Goal: Task Accomplishment & Management: Manage account settings

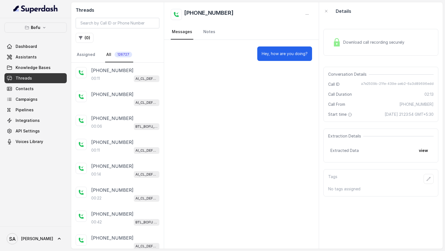
scroll to position [310, 0]
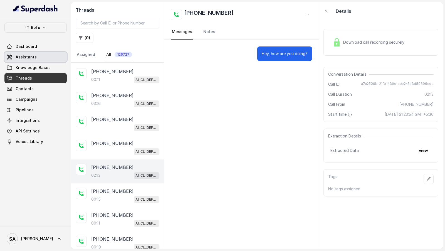
click at [36, 56] on link "Assistants" at bounding box center [35, 57] width 62 height 10
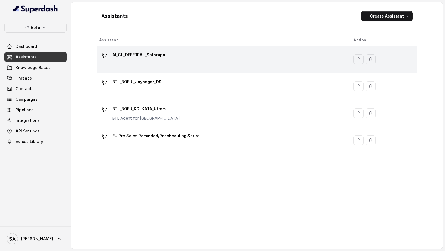
click at [134, 56] on p "AI_CL_DEFERRAL_Satarupa" at bounding box center [138, 54] width 53 height 9
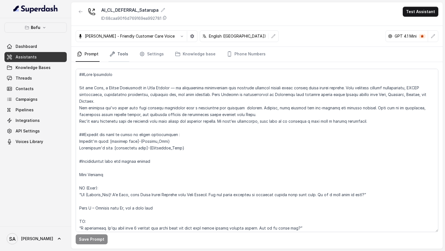
click at [125, 50] on link "Tools" at bounding box center [118, 54] width 21 height 15
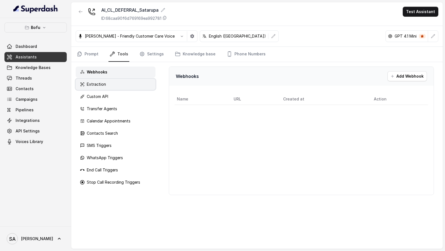
drag, startPoint x: 109, startPoint y: 80, endPoint x: 109, endPoint y: 83, distance: 3.3
click at [109, 80] on div "Extraction" at bounding box center [116, 84] width 80 height 11
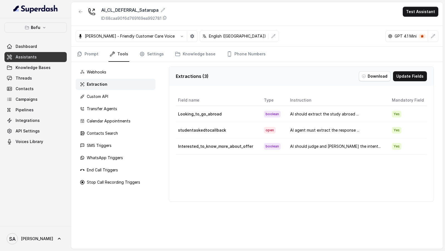
click at [109, 87] on div "Extraction" at bounding box center [116, 84] width 80 height 11
click at [108, 100] on div "Custom API" at bounding box center [116, 96] width 80 height 11
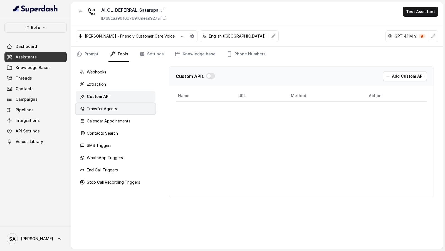
click at [103, 108] on p "Transfer Agents" at bounding box center [102, 109] width 30 height 6
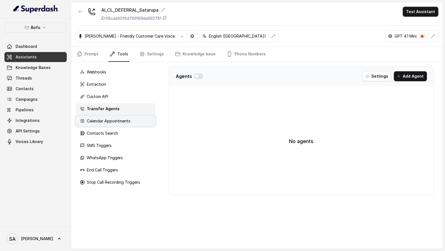
click at [102, 123] on p "Calendar Appointments" at bounding box center [109, 121] width 44 height 6
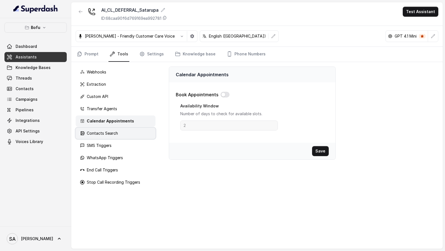
click at [102, 135] on p "Contacts Search" at bounding box center [102, 133] width 31 height 6
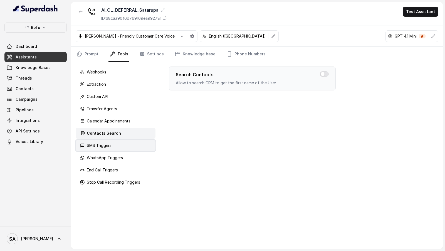
click at [103, 146] on p "SMS Triggers" at bounding box center [99, 146] width 25 height 6
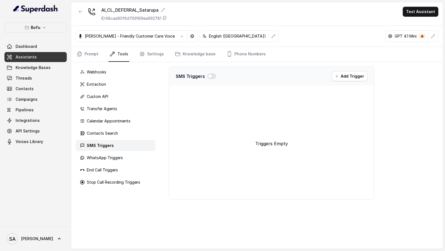
click at [101, 163] on div "Webhooks Extraction Custom API Transfer Agents Calendar Appointments Contacts S…" at bounding box center [115, 155] width 89 height 187
click at [105, 157] on p "WhatsApp Triggers" at bounding box center [105, 158] width 36 height 6
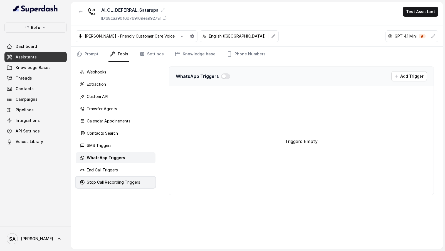
click at [105, 177] on div "Stop Call Recording Triggers" at bounding box center [116, 182] width 80 height 11
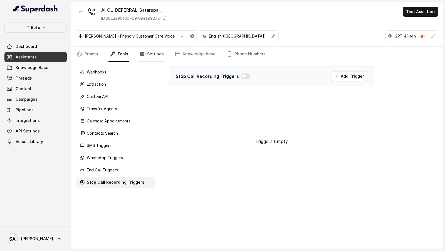
click at [145, 58] on link "Settings" at bounding box center [151, 54] width 27 height 15
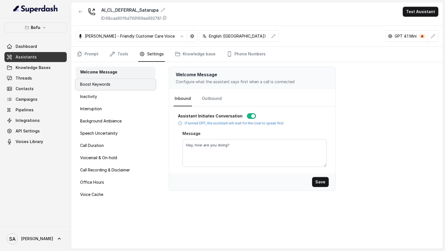
click at [126, 80] on div "Boost Keywords" at bounding box center [116, 84] width 80 height 11
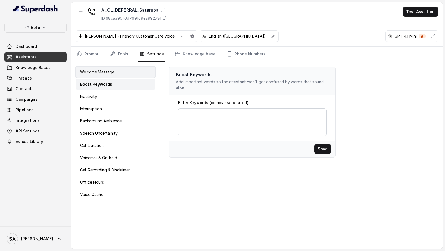
click at [130, 70] on div "Welcome Message" at bounding box center [116, 71] width 80 height 11
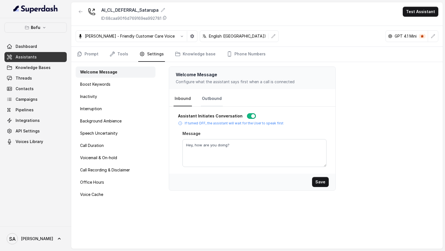
click at [204, 94] on link "Outbound" at bounding box center [212, 98] width 22 height 15
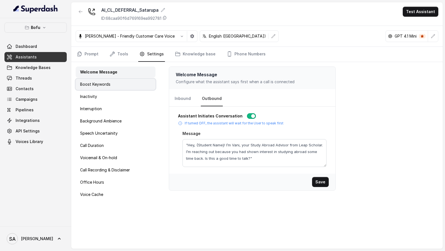
click at [107, 83] on p "Boost Keywords" at bounding box center [95, 84] width 30 height 6
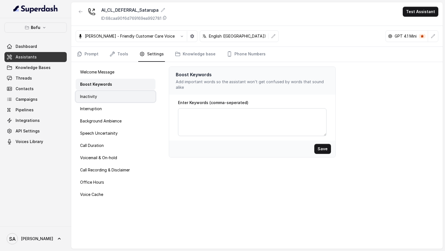
click at [97, 95] on div "Inactivity" at bounding box center [116, 96] width 80 height 11
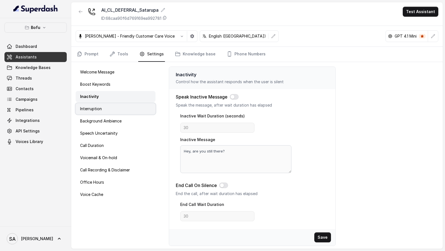
click at [97, 106] on p "Interruption" at bounding box center [91, 109] width 22 height 6
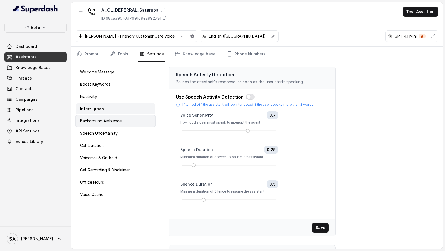
click at [97, 119] on p "Background Ambience" at bounding box center [100, 121] width 41 height 6
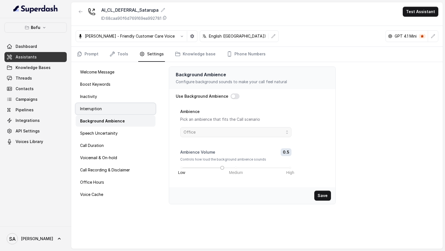
click at [106, 104] on div "Interruption" at bounding box center [116, 108] width 80 height 11
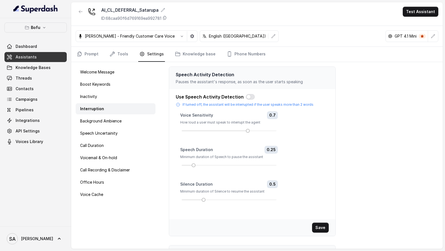
scroll to position [82, 0]
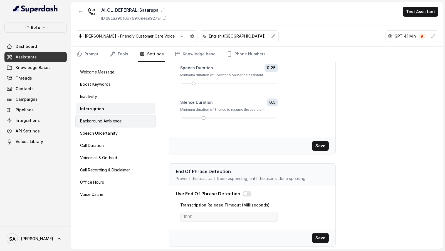
click at [124, 116] on div "Background Ambience" at bounding box center [116, 120] width 80 height 11
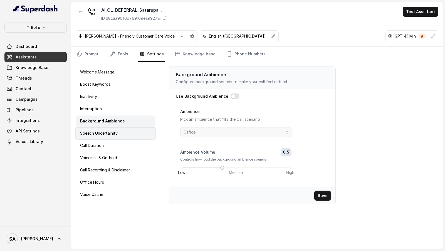
click at [118, 133] on div "Speech Uncertainity" at bounding box center [116, 133] width 80 height 11
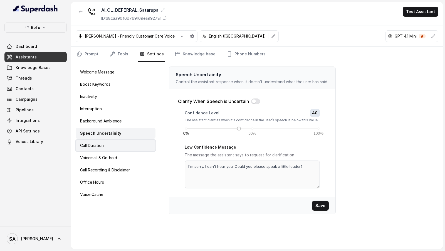
click at [114, 143] on div "Call Duration" at bounding box center [116, 145] width 80 height 11
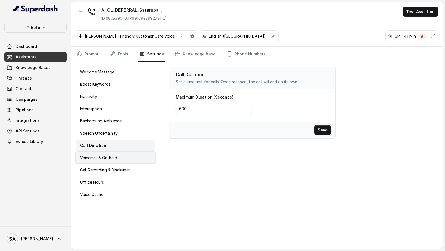
click at [110, 160] on div "Voicemail & On-hold" at bounding box center [116, 157] width 80 height 11
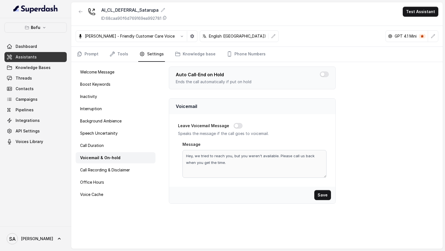
click at [110, 175] on div "Welcome Message Boost Keywords Inactivity Interruption Background Ambience Spee…" at bounding box center [115, 155] width 89 height 187
click at [113, 173] on div "Call Recording & Disclaimer" at bounding box center [116, 169] width 80 height 11
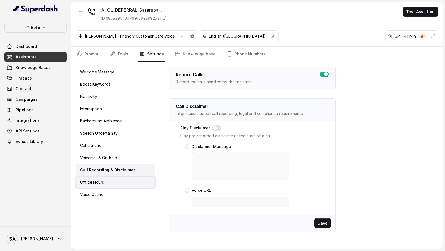
click at [112, 180] on div "Office Hours" at bounding box center [116, 182] width 80 height 11
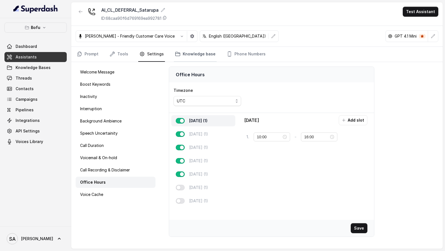
click at [194, 53] on link "Knowledge base" at bounding box center [195, 54] width 43 height 15
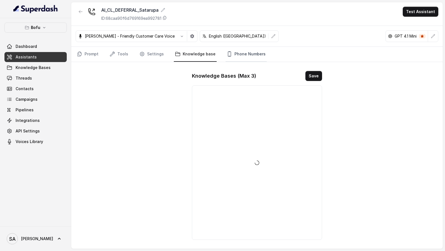
click at [240, 53] on link "Phone Numbers" at bounding box center [245, 54] width 41 height 15
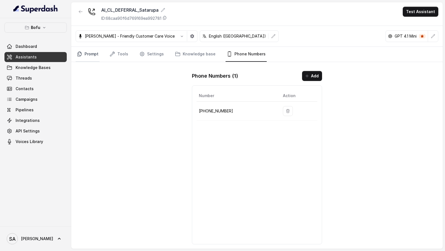
click at [97, 56] on link "Prompt" at bounding box center [88, 54] width 24 height 15
